Goal: Information Seeking & Learning: Learn about a topic

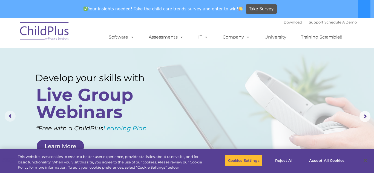
click at [10, 119] on rs-arrow at bounding box center [10, 116] width 11 height 11
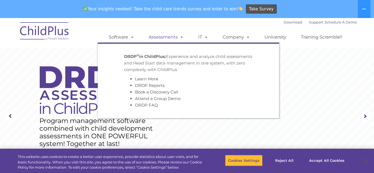
click at [155, 36] on link "Assessments" at bounding box center [166, 37] width 46 height 11
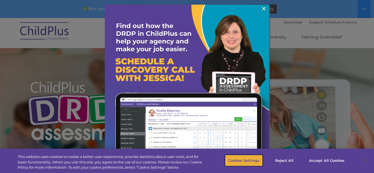
click at [244, 160] on button "Cookies Settings" at bounding box center [244, 161] width 38 height 12
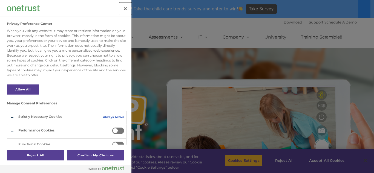
click at [123, 11] on button "Close" at bounding box center [125, 9] width 12 height 12
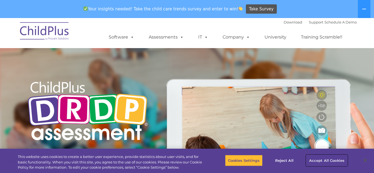
click at [323, 161] on button "Accept All Cookies" at bounding box center [326, 161] width 41 height 12
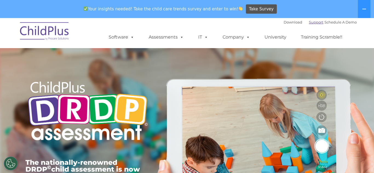
click at [311, 22] on link "Support" at bounding box center [316, 22] width 15 height 4
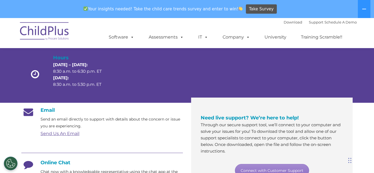
scroll to position [41, 0]
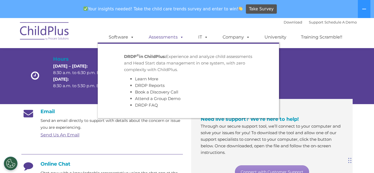
click at [164, 34] on link "Assessments" at bounding box center [166, 37] width 46 height 11
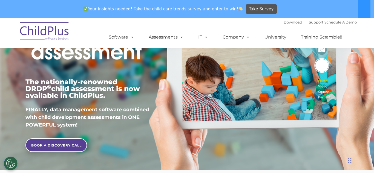
scroll to position [82, 0]
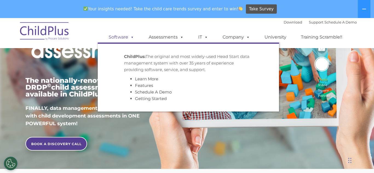
click at [119, 36] on link "Software" at bounding box center [121, 37] width 36 height 11
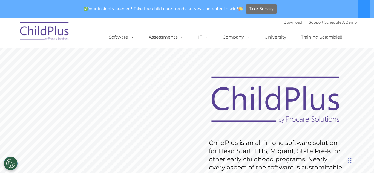
click at [253, 7] on span "Take Survey" at bounding box center [261, 9] width 25 height 10
